Goal: Navigation & Orientation: Find specific page/section

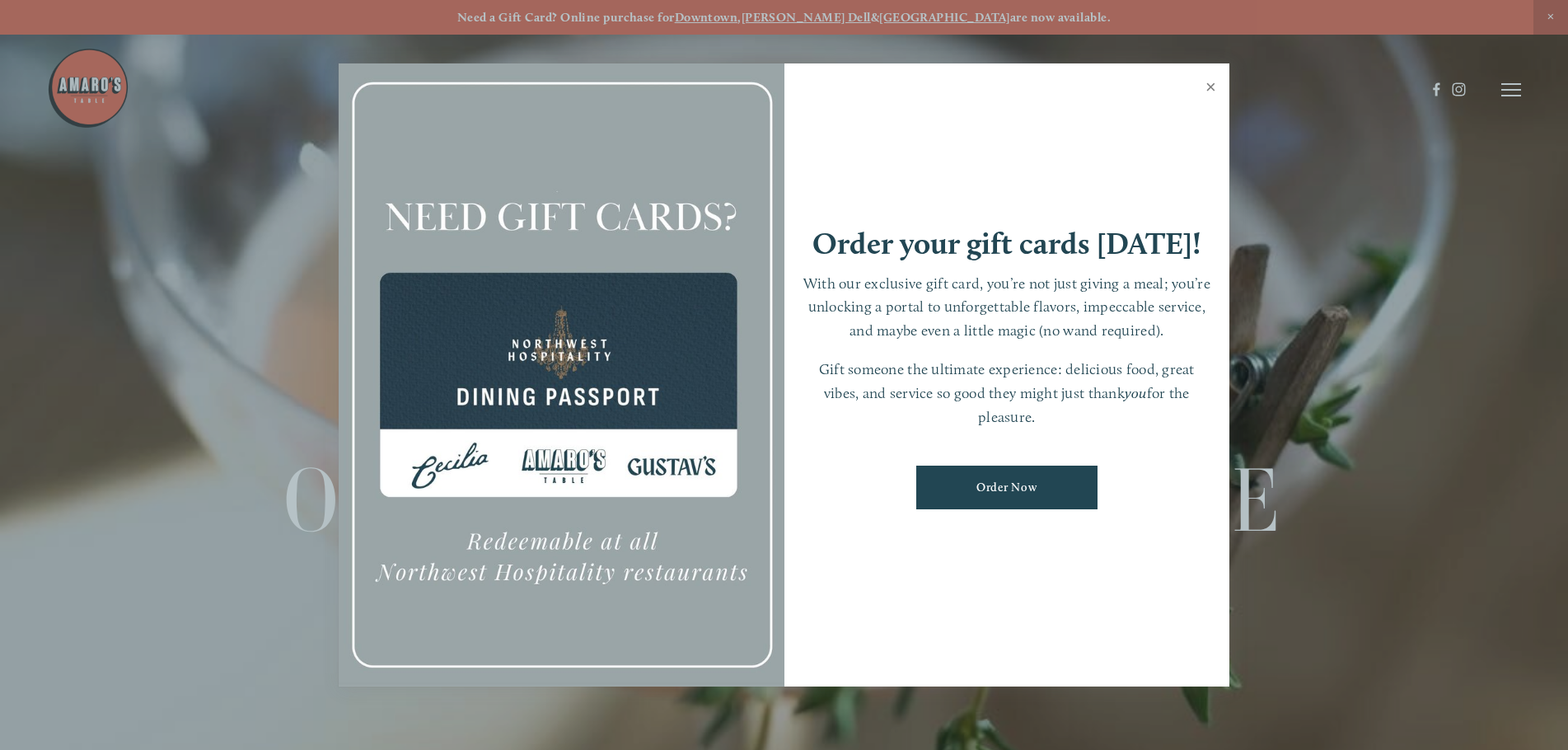
click at [1214, 91] on link "Close" at bounding box center [1211, 88] width 32 height 46
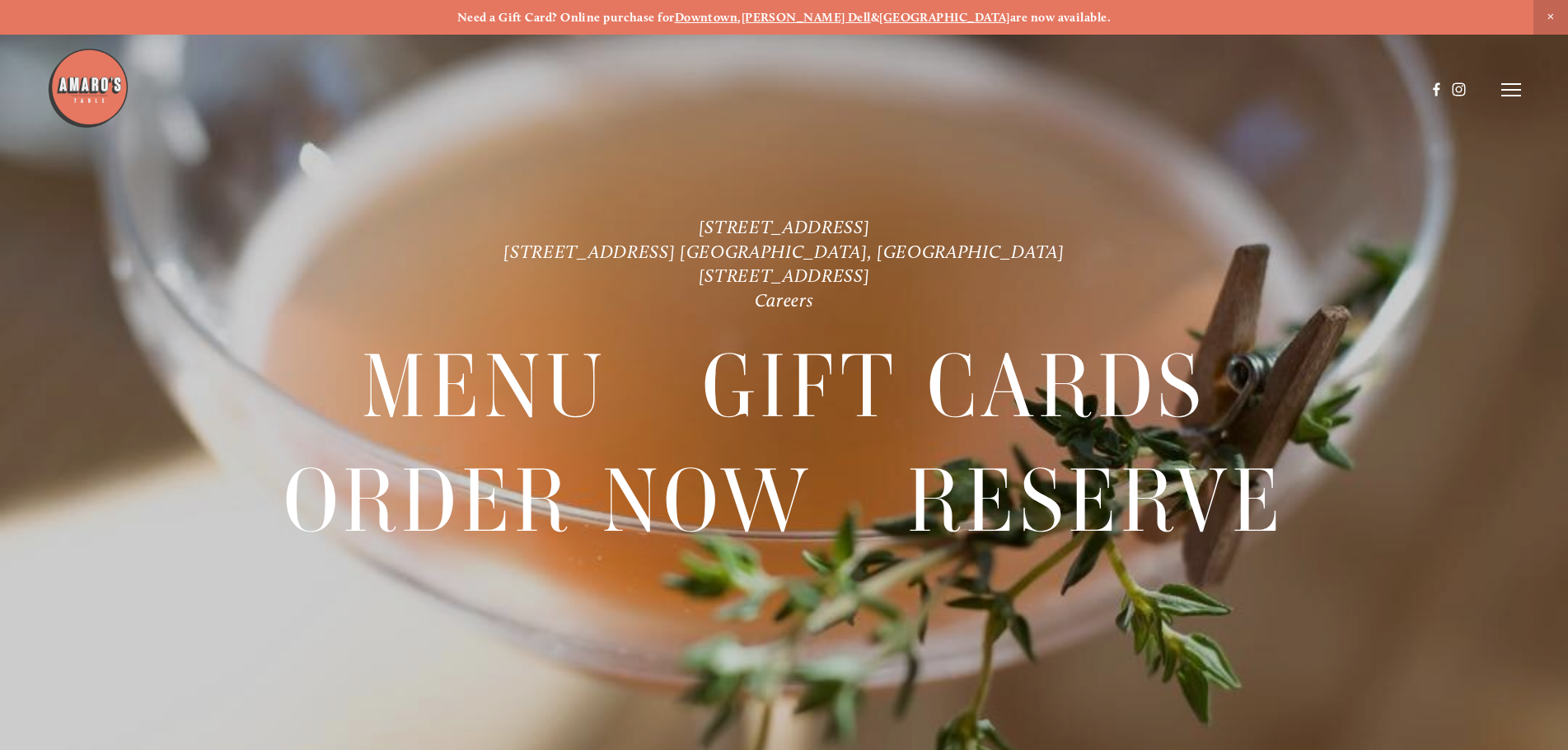
click at [1510, 88] on icon at bounding box center [1511, 89] width 20 height 15
click at [1150, 90] on span "Menu" at bounding box center [1166, 89] width 34 height 16
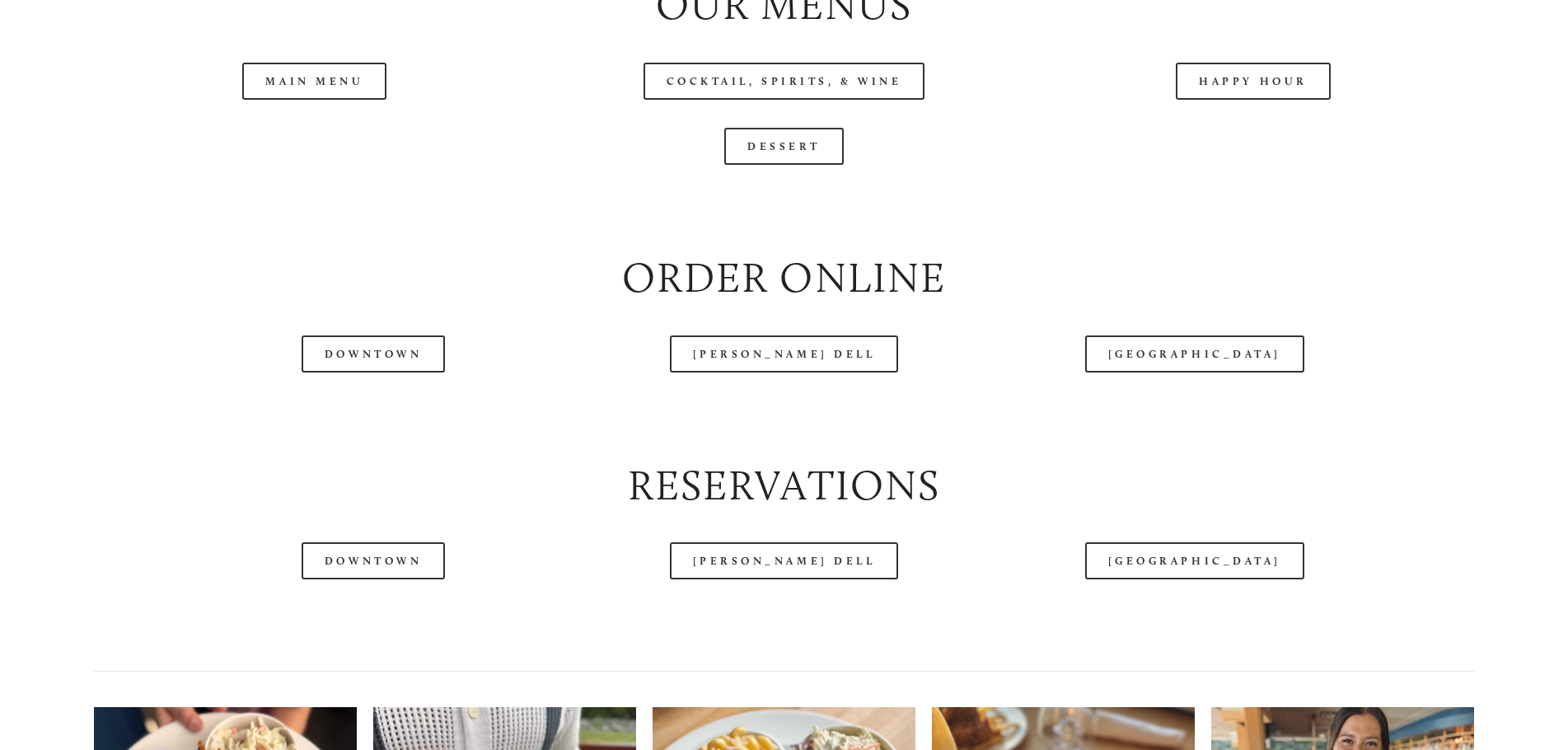
scroll to position [1978, 0]
click at [347, 130] on header "Menu Order Now Visit Gallery 0" at bounding box center [784, 48] width 1474 height 179
click at [329, 99] on link "Main Menu" at bounding box center [314, 80] width 144 height 37
